Goal: Information Seeking & Learning: Learn about a topic

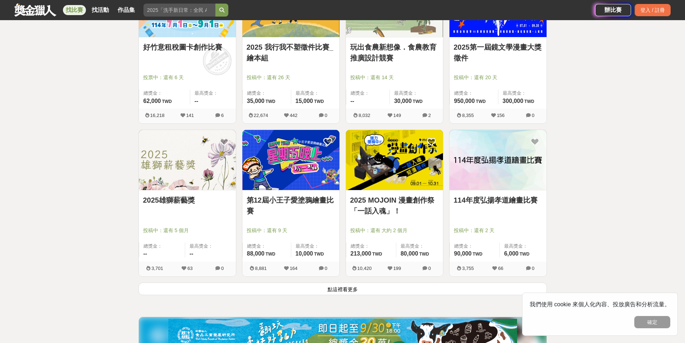
scroll to position [899, 0]
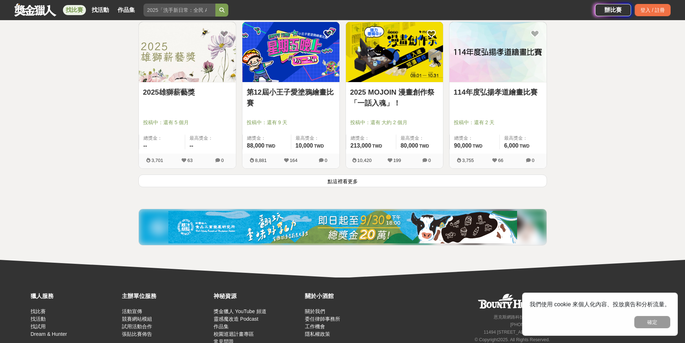
click at [356, 181] on button "點這裡看更多" at bounding box center [343, 180] width 409 height 13
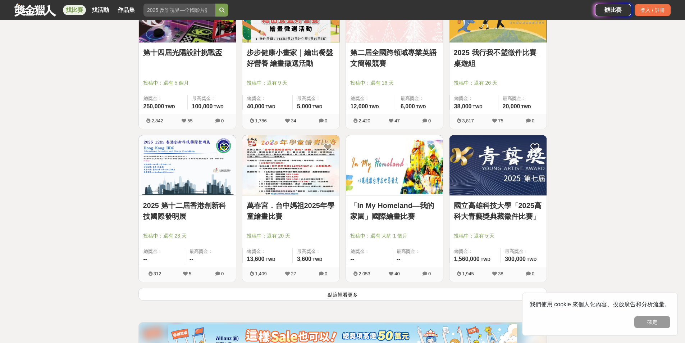
scroll to position [1763, 0]
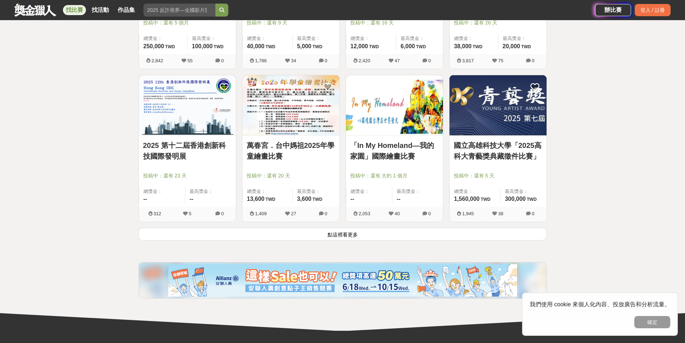
click at [338, 237] on button "點這裡看更多" at bounding box center [343, 234] width 409 height 13
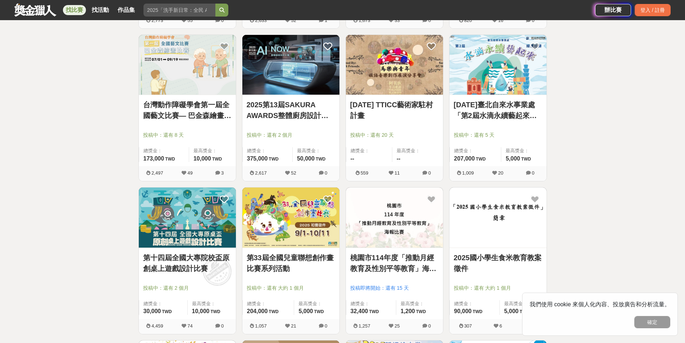
scroll to position [2411, 0]
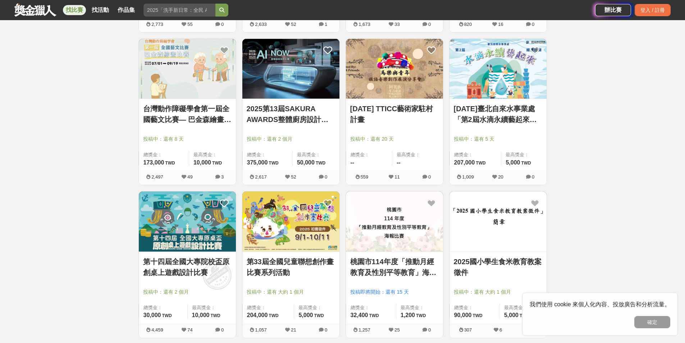
click at [190, 89] on img at bounding box center [187, 69] width 97 height 60
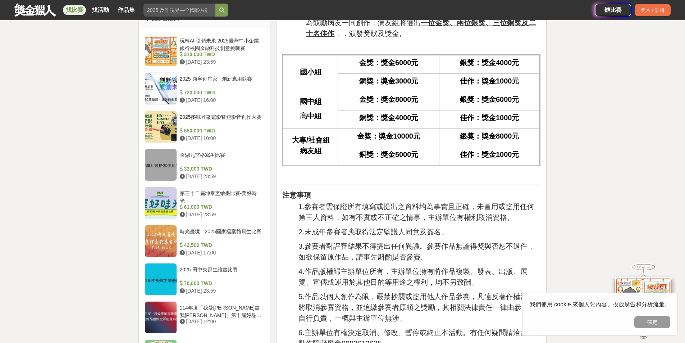
scroll to position [612, 0]
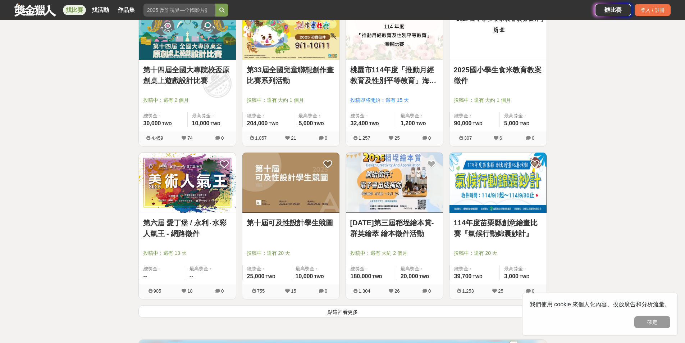
scroll to position [2698, 0]
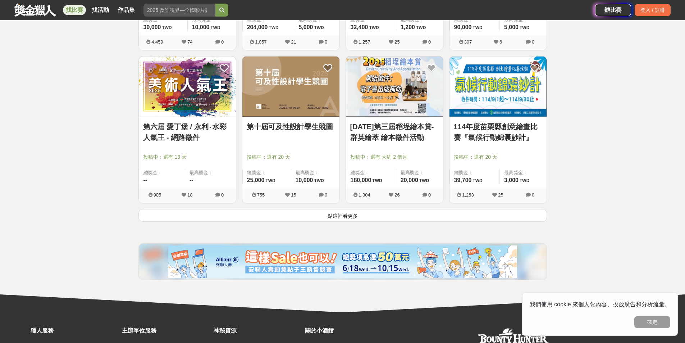
click at [349, 215] on button "點這裡看更多" at bounding box center [343, 215] width 409 height 13
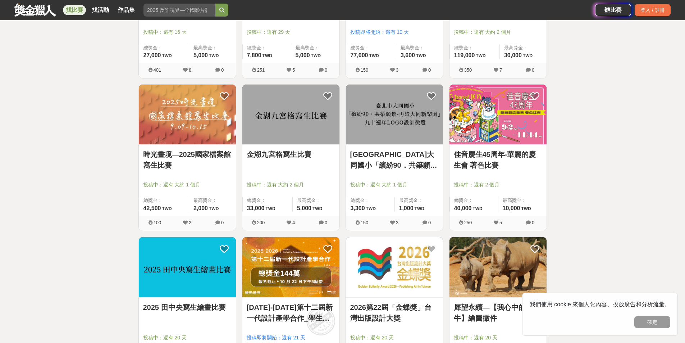
scroll to position [3202, 0]
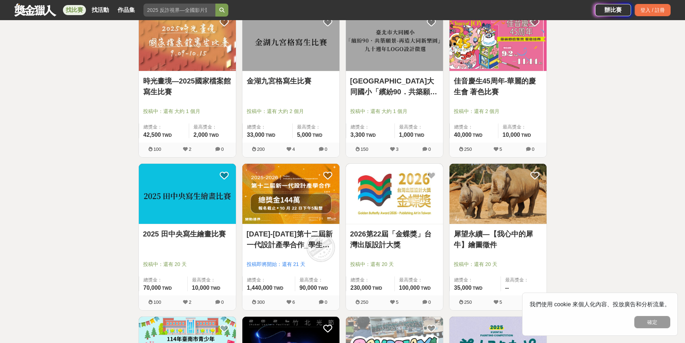
click at [205, 186] on img at bounding box center [187, 194] width 97 height 60
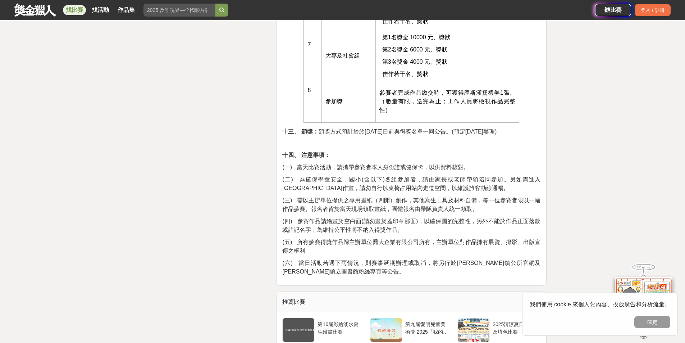
scroll to position [1259, 0]
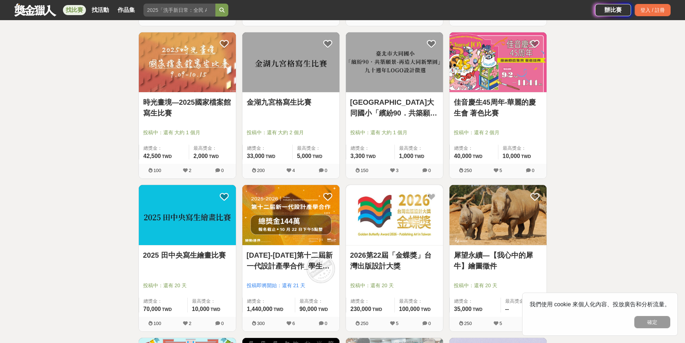
scroll to position [3202, 0]
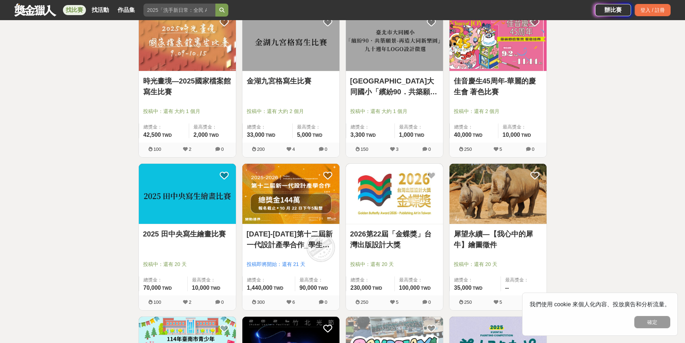
click at [187, 36] on img at bounding box center [187, 41] width 97 height 60
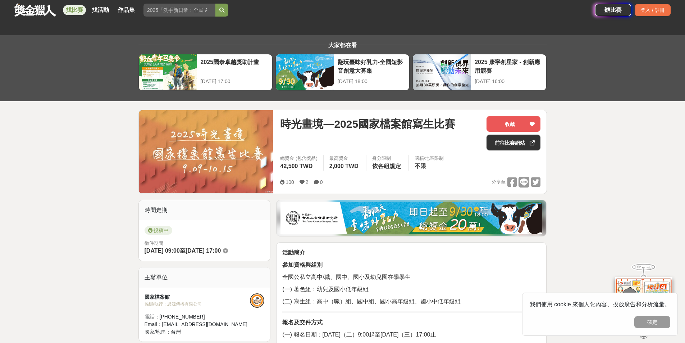
scroll to position [108, 0]
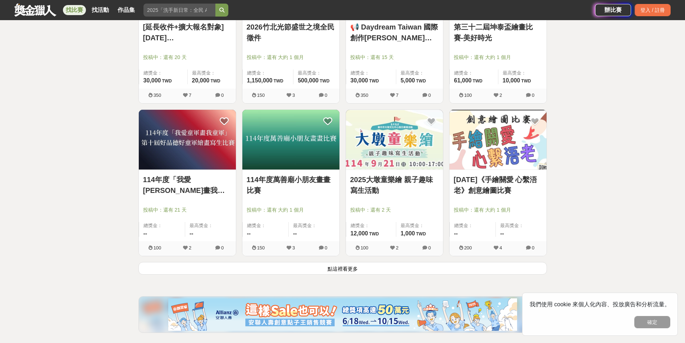
scroll to position [3634, 0]
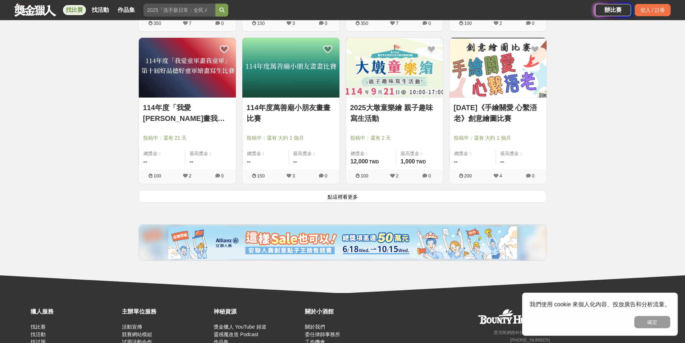
click at [357, 196] on button "點這裡看更多" at bounding box center [343, 196] width 409 height 13
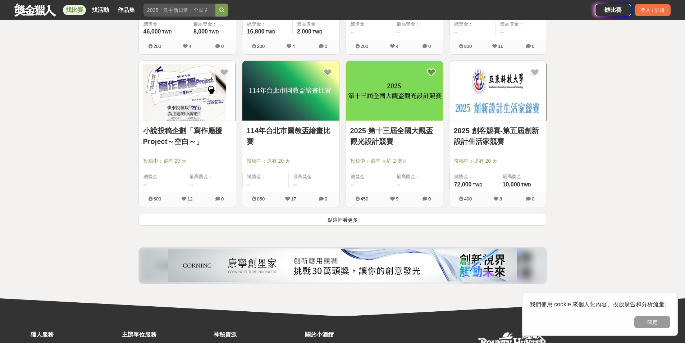
scroll to position [4533, 0]
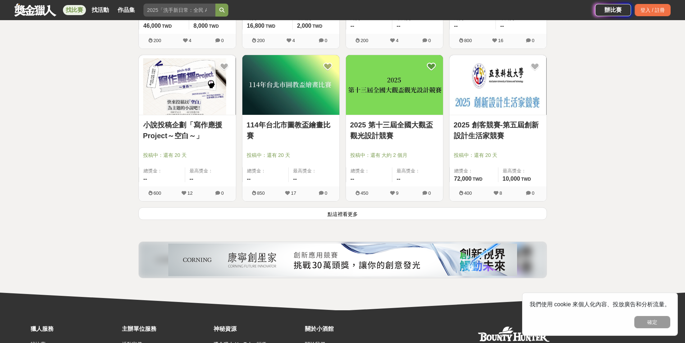
click at [347, 211] on button "點這裡看更多" at bounding box center [343, 213] width 409 height 13
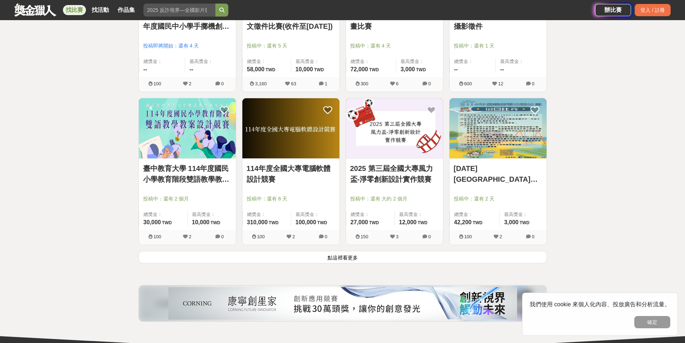
scroll to position [5469, 0]
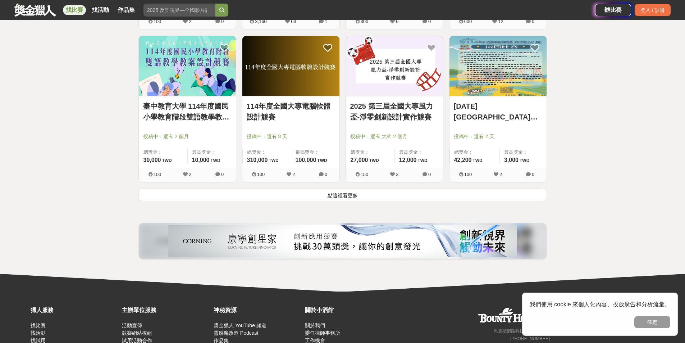
click at [355, 195] on button "點這裡看更多" at bounding box center [343, 195] width 409 height 13
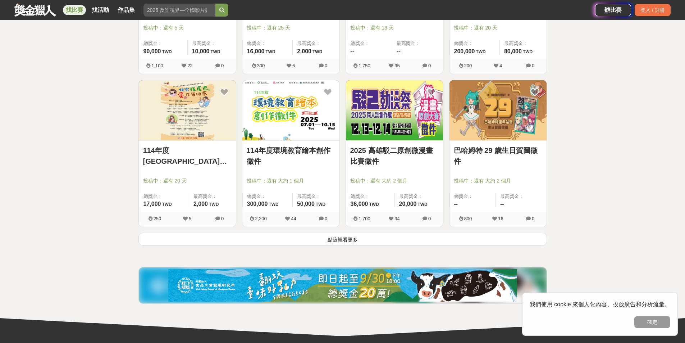
scroll to position [6368, 0]
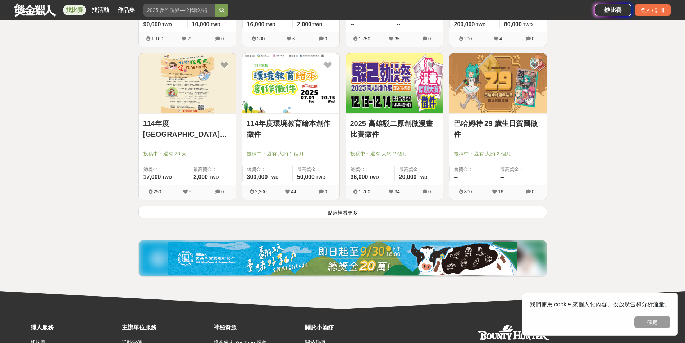
click at [351, 213] on button "點這裡看更多" at bounding box center [343, 212] width 409 height 13
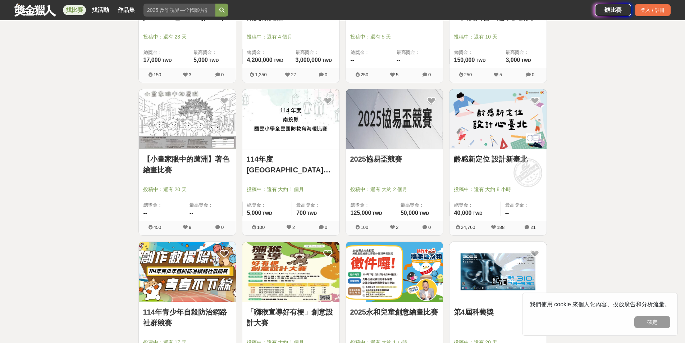
scroll to position [7016, 0]
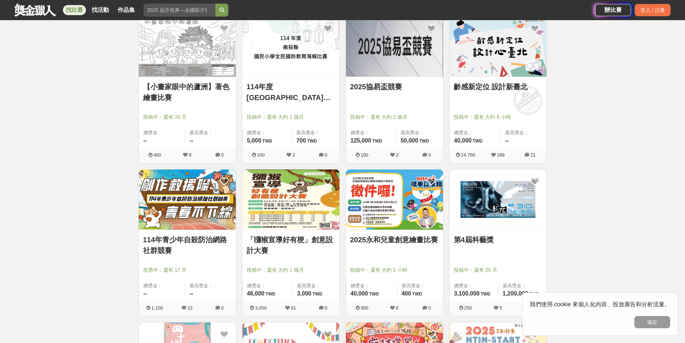
click at [284, 237] on link "「獼猴宣導好有梗」創意設計大賽" at bounding box center [291, 245] width 89 height 22
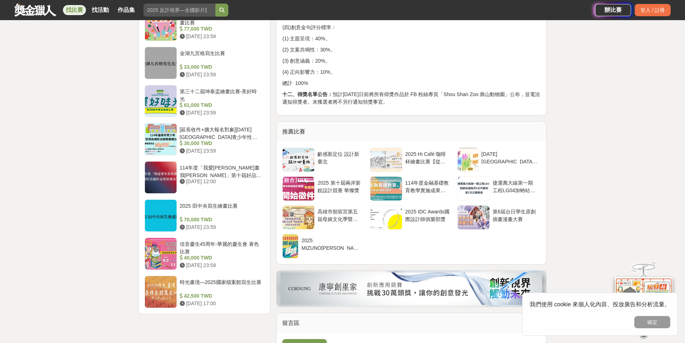
scroll to position [863, 0]
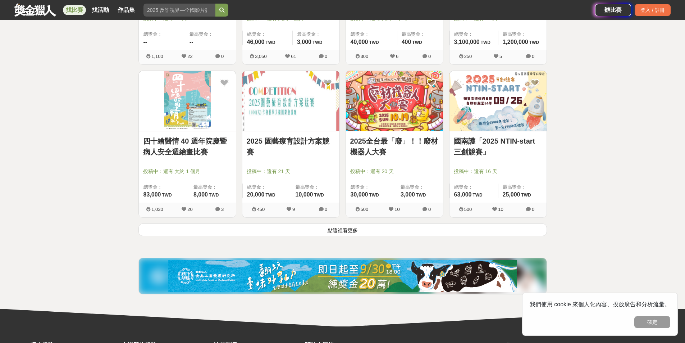
scroll to position [7268, 0]
click at [347, 230] on button "點這裡看更多" at bounding box center [343, 229] width 409 height 13
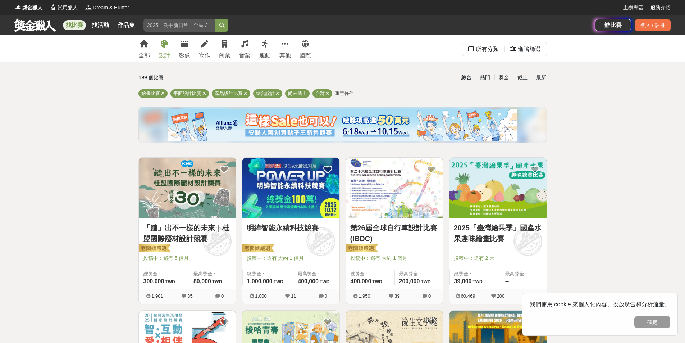
click at [206, 56] on div "寫作" at bounding box center [205, 55] width 12 height 9
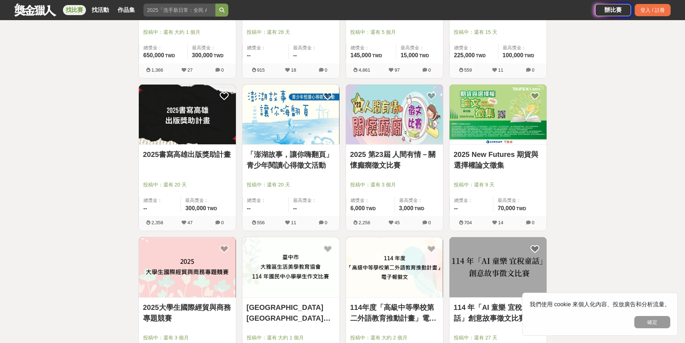
scroll to position [720, 0]
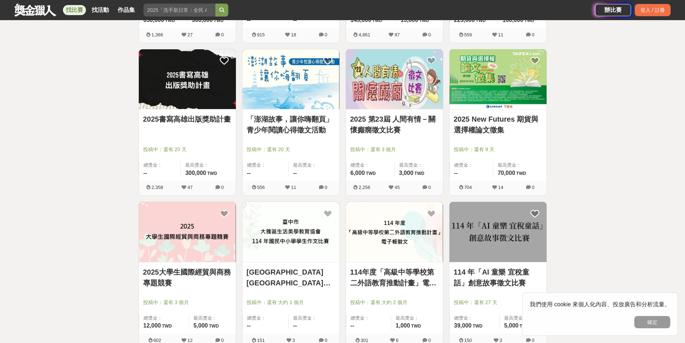
click at [513, 234] on img at bounding box center [498, 232] width 97 height 60
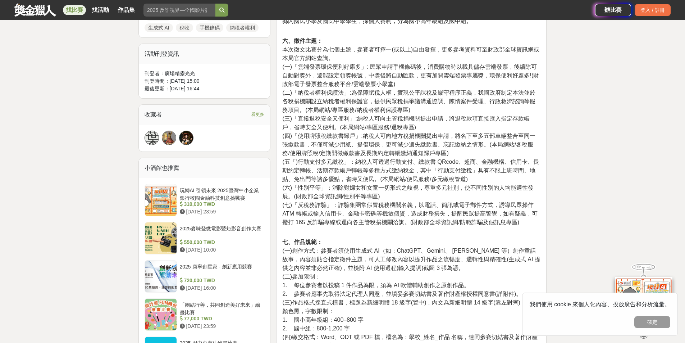
scroll to position [432, 0]
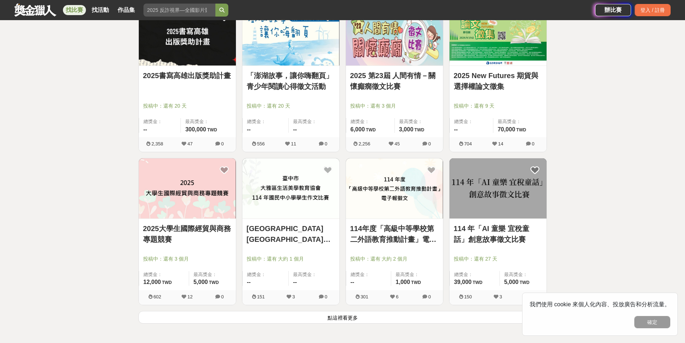
scroll to position [863, 0]
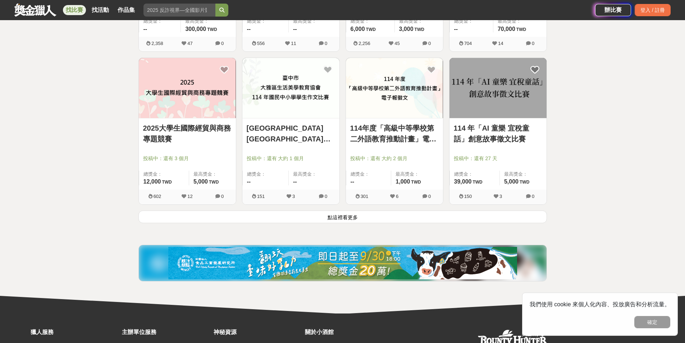
click at [341, 214] on button "點這裡看更多" at bounding box center [343, 216] width 409 height 13
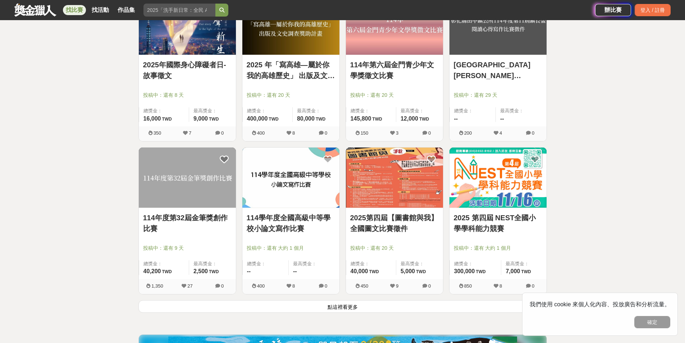
scroll to position [1763, 0]
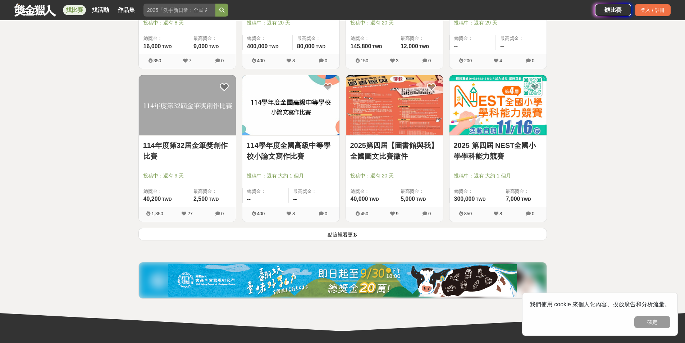
click at [336, 232] on button "點這裡看更多" at bounding box center [343, 234] width 409 height 13
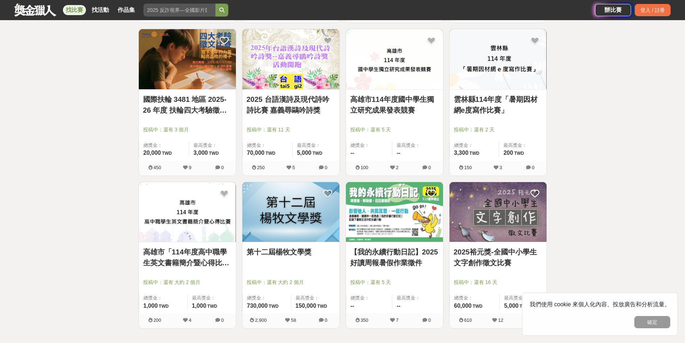
scroll to position [2267, 0]
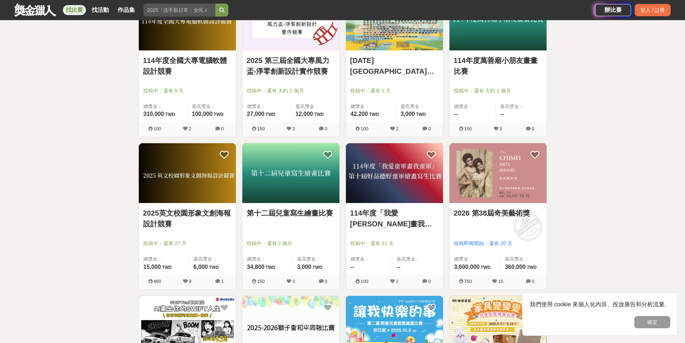
scroll to position [3990, 0]
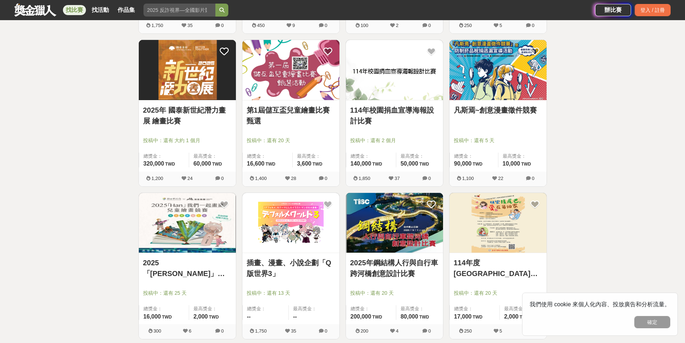
scroll to position [2698, 0]
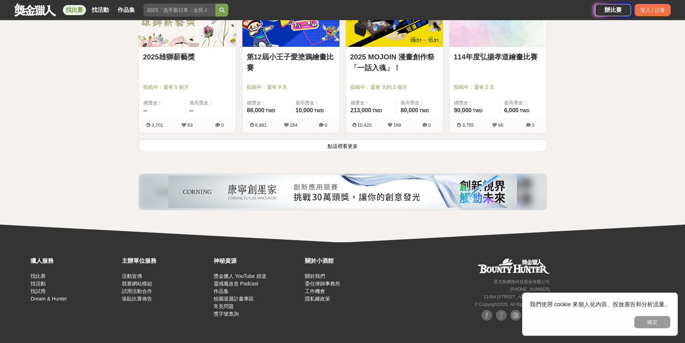
scroll to position [910, 0]
